Goal: Information Seeking & Learning: Learn about a topic

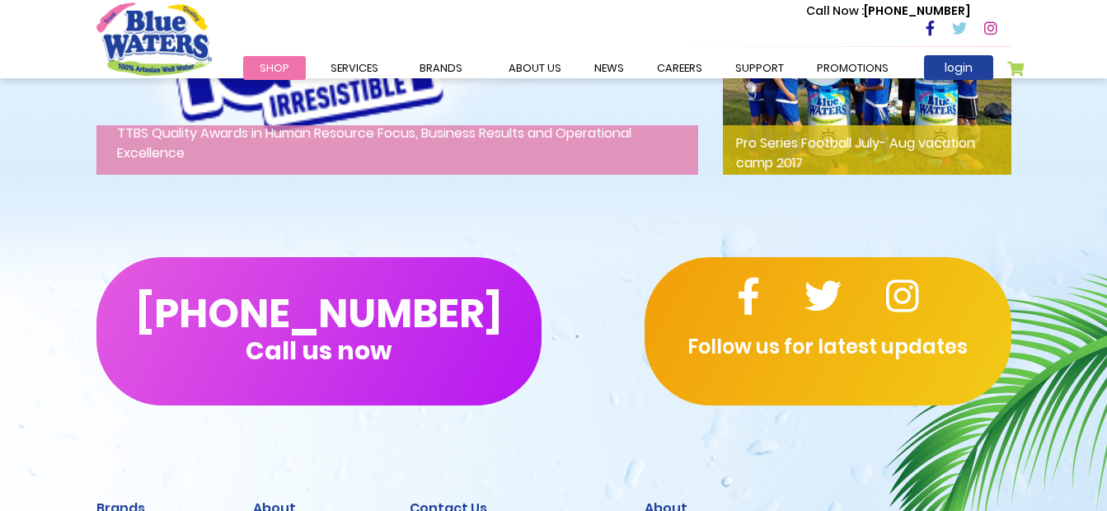
scroll to position [2418, 0]
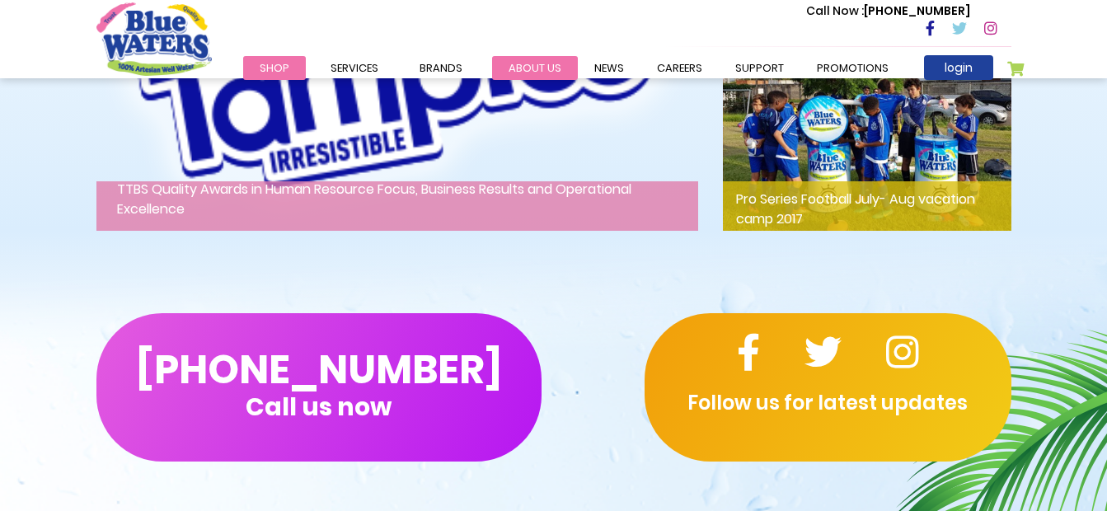
click at [500, 72] on link "about us" at bounding box center [535, 68] width 86 height 24
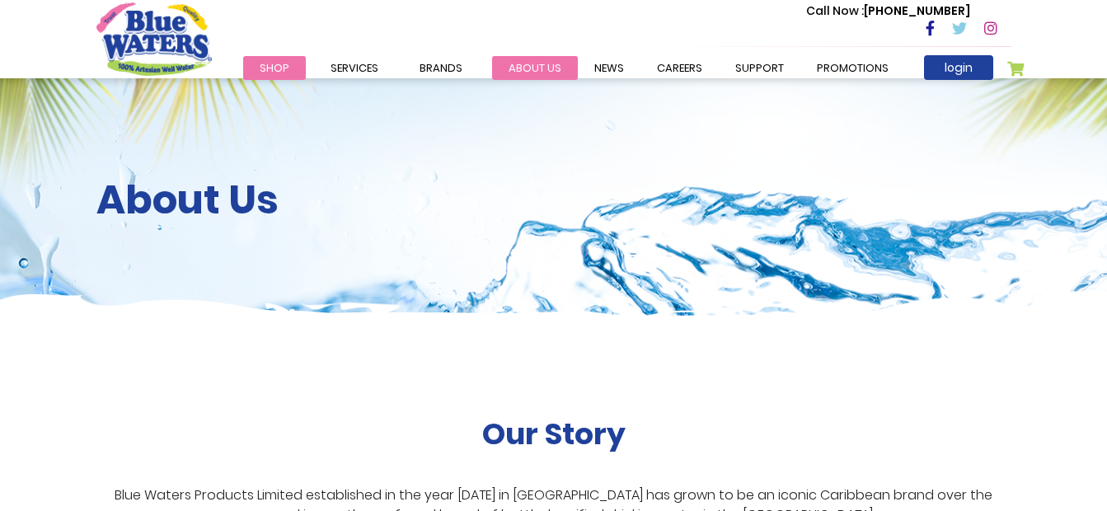
click at [512, 65] on link "about us" at bounding box center [535, 68] width 86 height 24
click at [531, 63] on link "about us" at bounding box center [535, 68] width 86 height 24
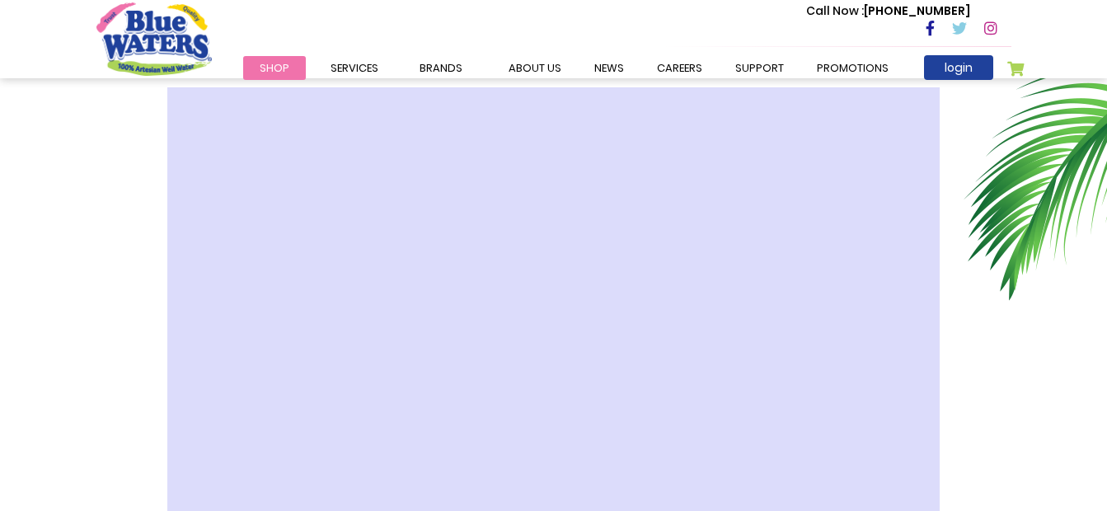
scroll to position [495, 0]
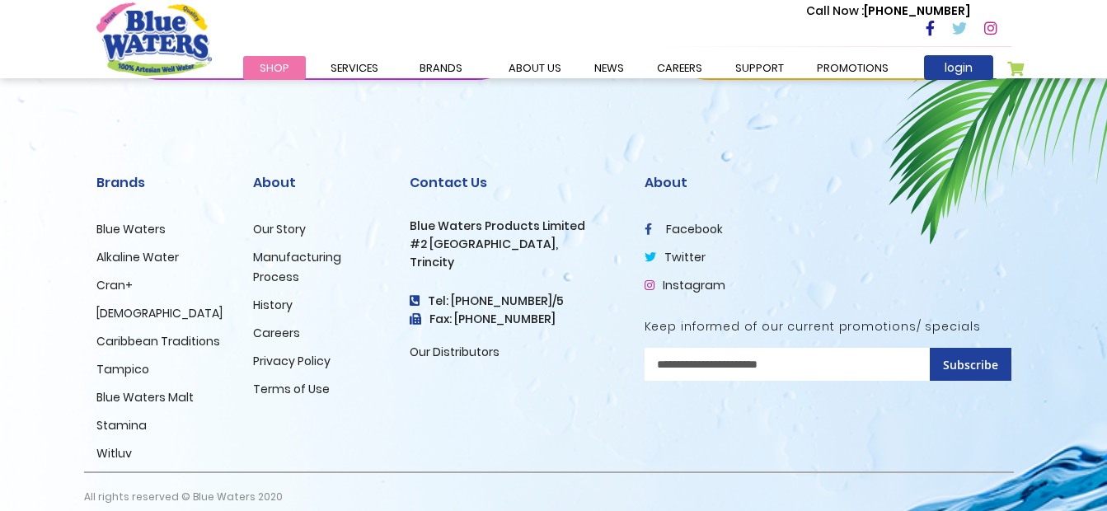
scroll to position [4141, 0]
